Goal: Entertainment & Leisure: Consume media (video, audio)

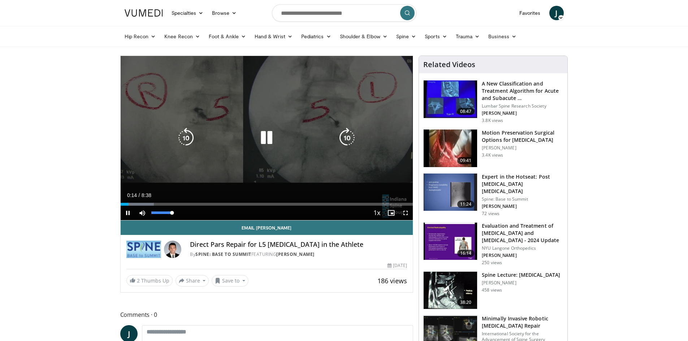
drag, startPoint x: 174, startPoint y: 212, endPoint x: 186, endPoint y: 212, distance: 11.9
click at [186, 212] on div "Current Time 0:14 / Duration 8:38 Pause Skip Backward Skip Forward Mute 100% Lo…" at bounding box center [267, 213] width 292 height 14
click at [140, 202] on div "Loaded : 13.39% 0:20 0:34" at bounding box center [267, 202] width 292 height 7
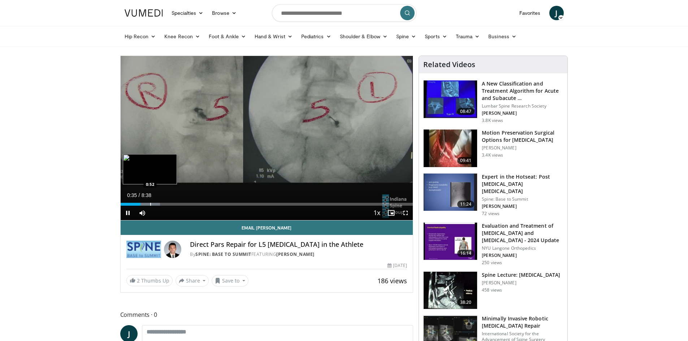
click at [150, 201] on div "Loaded : 13.51% 0:35 0:52" at bounding box center [267, 202] width 292 height 7
click at [160, 201] on div "Loaded : 17.37% 0:52 1:09" at bounding box center [267, 202] width 292 height 7
click at [170, 204] on div "Progress Bar" at bounding box center [170, 204] width 1 height 3
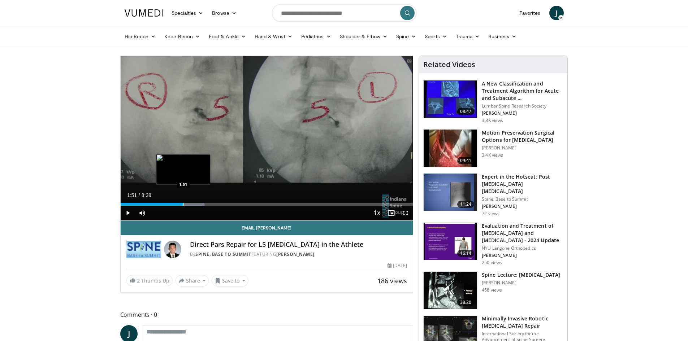
click at [183, 204] on div "Progress Bar" at bounding box center [183, 204] width 1 height 3
click at [200, 204] on div "Loaded : 34.46% 1:53 2:14" at bounding box center [267, 204] width 292 height 3
drag, startPoint x: 212, startPoint y: 203, endPoint x: 223, endPoint y: 204, distance: 10.9
click at [213, 203] on div "Progress Bar" at bounding box center [212, 204] width 1 height 3
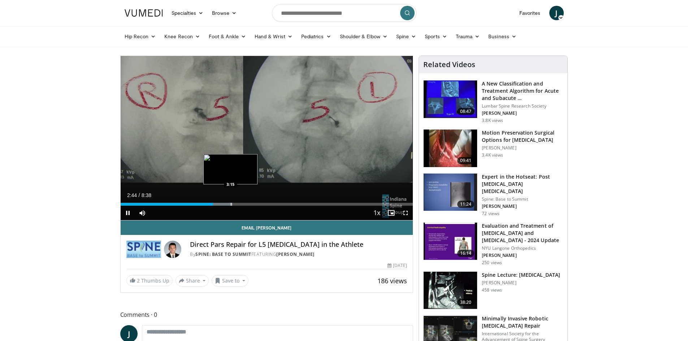
click at [231, 204] on div "Progress Bar" at bounding box center [231, 204] width 1 height 3
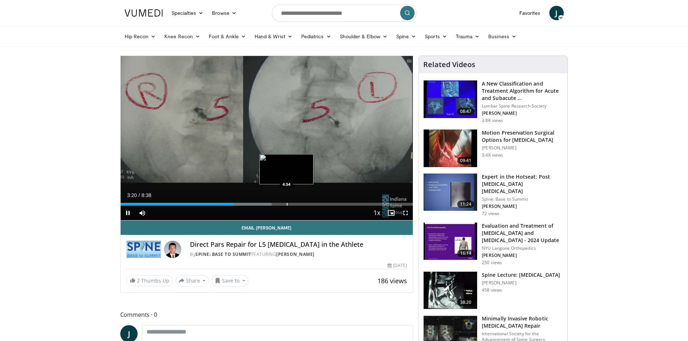
click at [286, 203] on div "Loaded : 51.69% 3:20 4:54" at bounding box center [267, 204] width 292 height 3
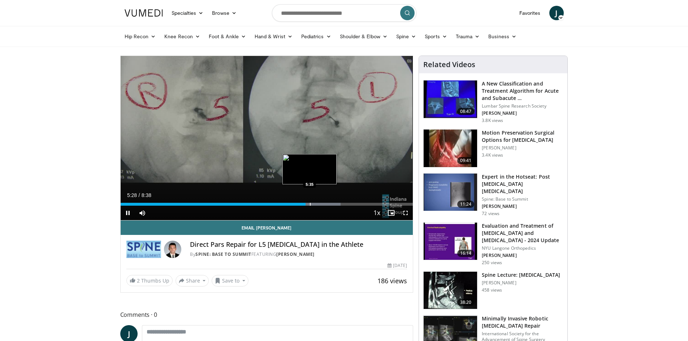
click at [310, 204] on div "Progress Bar" at bounding box center [310, 204] width 1 height 3
click at [318, 205] on div "Progress Bar" at bounding box center [318, 204] width 1 height 3
click at [321, 203] on div "Progress Bar" at bounding box center [320, 204] width 1 height 3
click at [331, 203] on div "Progress Bar" at bounding box center [331, 204] width 1 height 3
click at [339, 204] on div "Progress Bar" at bounding box center [339, 204] width 1 height 3
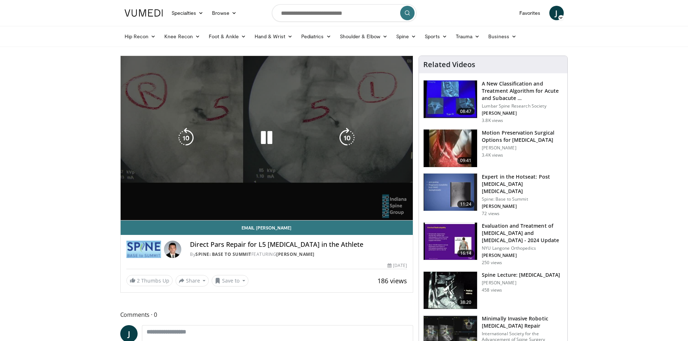
click at [347, 204] on video-js "**********" at bounding box center [267, 138] width 292 height 165
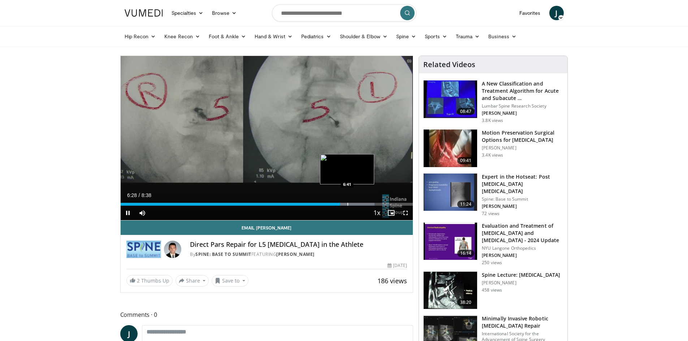
click at [347, 205] on div "Progress Bar" at bounding box center [347, 204] width 1 height 3
click at [353, 202] on div "Loaded : 89.99% 6:46 6:51" at bounding box center [267, 202] width 292 height 7
click at [359, 203] on div "Progress Bar" at bounding box center [359, 204] width 1 height 3
click at [127, 212] on span "Video Player" at bounding box center [128, 213] width 14 height 14
click at [130, 213] on span "Video Player" at bounding box center [128, 213] width 14 height 14
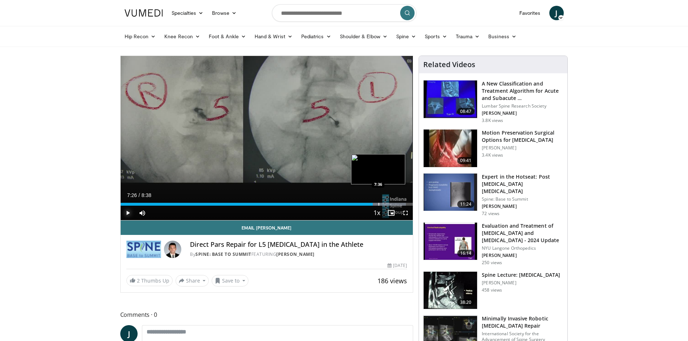
click at [378, 202] on div "Loaded : 97.66% 7:26 7:36" at bounding box center [267, 202] width 292 height 7
click at [384, 203] on div "Progress Bar" at bounding box center [384, 204] width 1 height 3
click at [388, 203] on div "Progress Bar" at bounding box center [388, 204] width 1 height 3
click at [392, 203] on div "Progress Bar" at bounding box center [392, 204] width 1 height 3
click at [395, 203] on div "Progress Bar" at bounding box center [395, 204] width 1 height 3
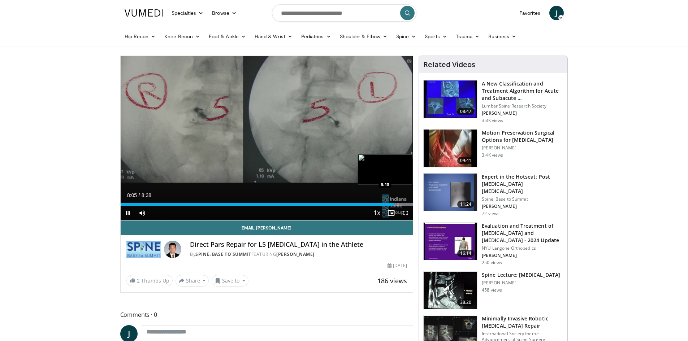
click at [397, 203] on div "10 seconds Tap to unmute" at bounding box center [267, 138] width 292 height 164
click at [399, 204] on div "Progress Bar" at bounding box center [399, 204] width 1 height 3
click at [402, 205] on div "Progress Bar" at bounding box center [402, 204] width 1 height 3
click at [403, 205] on div "Progress Bar" at bounding box center [403, 204] width 1 height 3
click at [404, 204] on div "Progress Bar" at bounding box center [404, 204] width 1 height 3
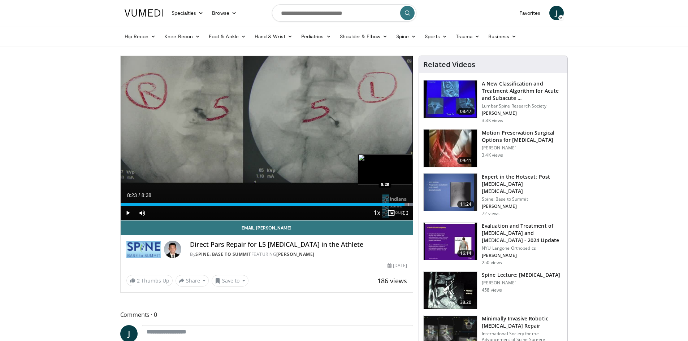
click at [408, 203] on div "Progress Bar" at bounding box center [408, 204] width 1 height 3
click at [409, 204] on div "Loaded : 100.00% 8:27 8:31" at bounding box center [267, 204] width 292 height 3
click at [410, 204] on div "Progress Bar" at bounding box center [410, 204] width 1 height 3
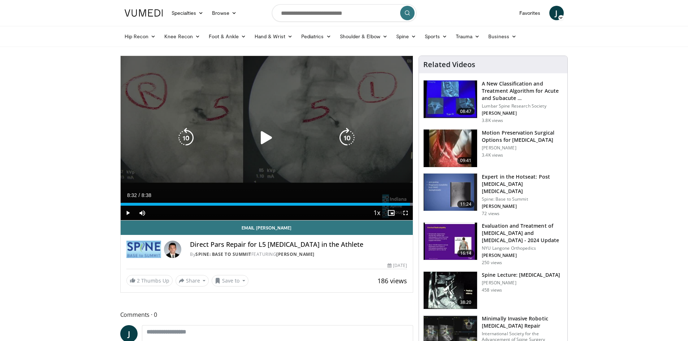
click at [258, 136] on icon "Video Player" at bounding box center [266, 138] width 20 height 20
